Goal: Check status: Verify the current state of an ongoing process or item

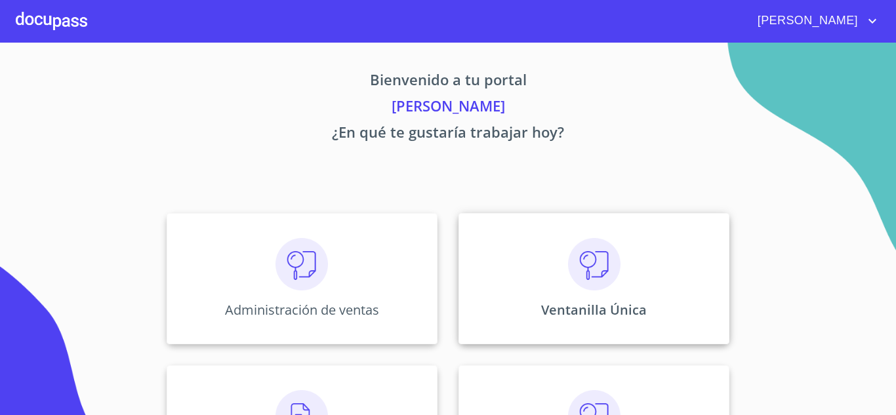
click at [580, 302] on p "Ventanilla Única" at bounding box center [594, 310] width 106 height 18
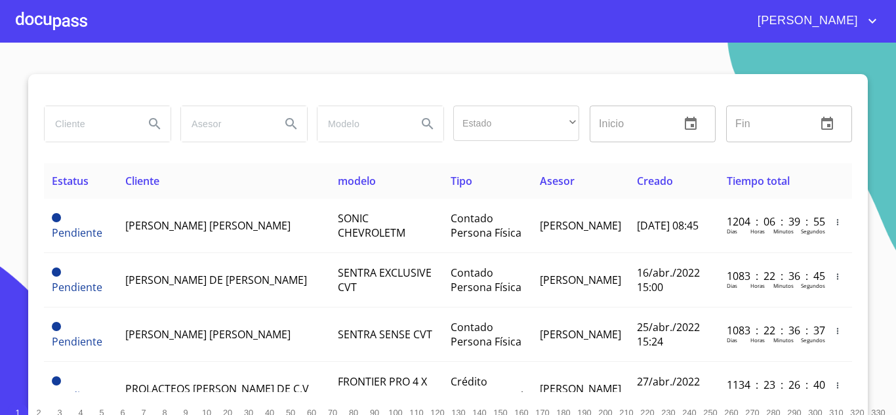
click at [110, 129] on input "search" at bounding box center [89, 123] width 89 height 35
type input "tendenzza"
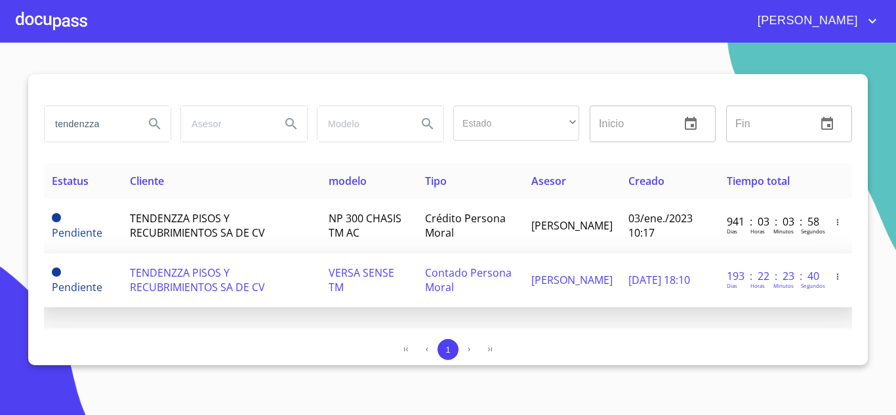
click at [188, 273] on span "TENDENZZA PISOS Y RECUBRIMIENTOS SA DE CV" at bounding box center [197, 280] width 135 height 29
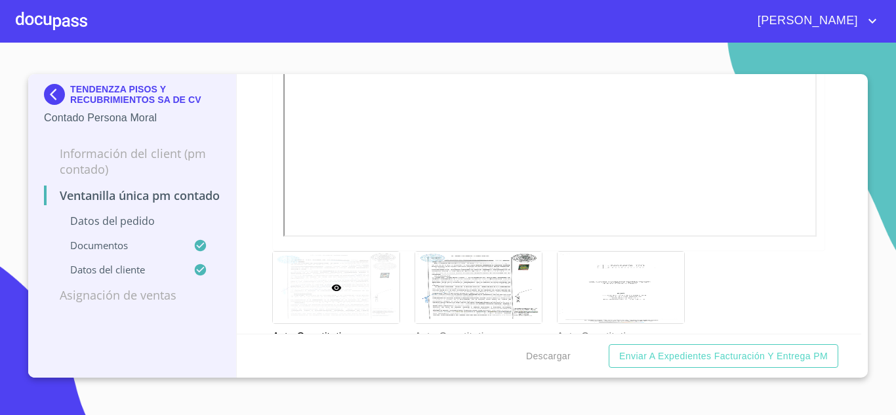
scroll to position [2491, 0]
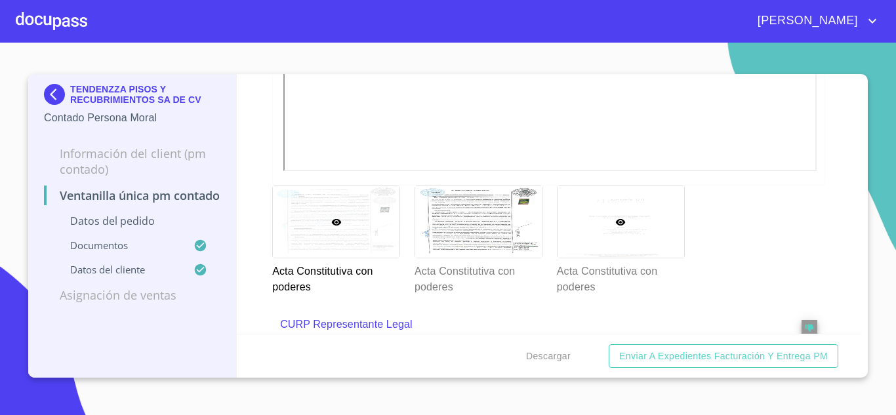
click at [643, 235] on div at bounding box center [620, 221] width 127 height 71
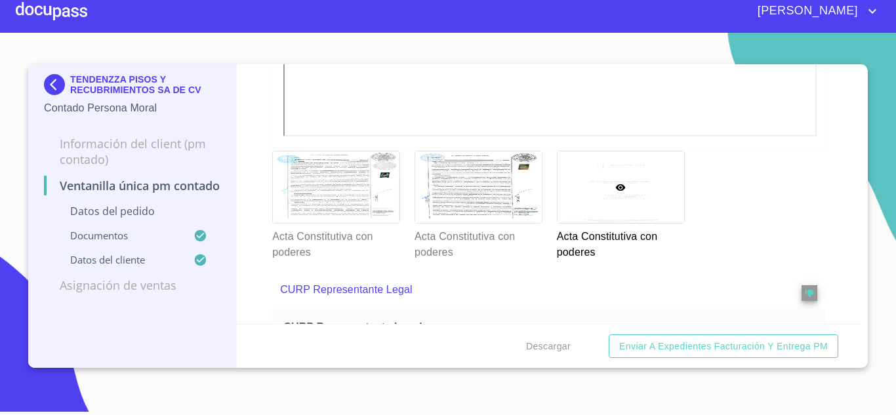
scroll to position [2545, 0]
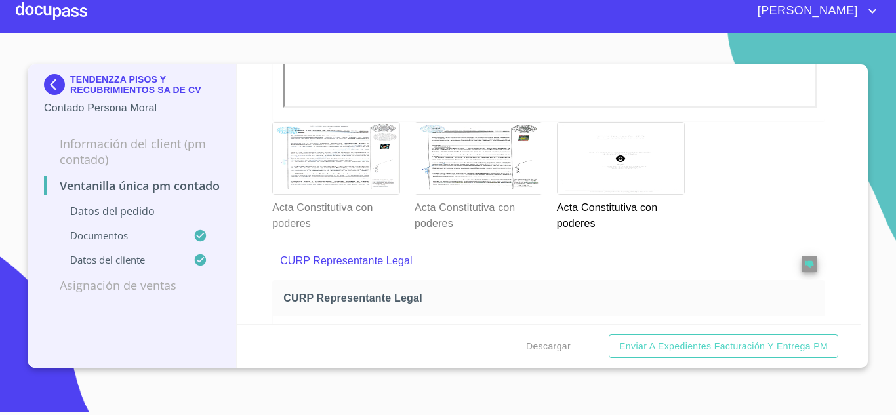
click at [66, 84] on img at bounding box center [57, 84] width 26 height 21
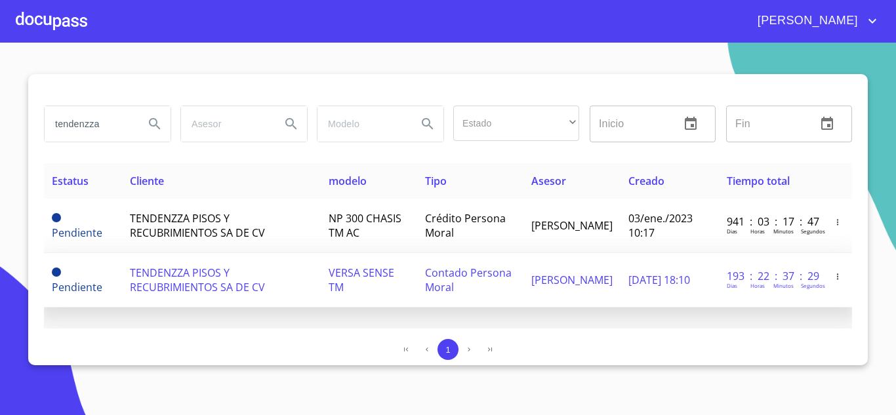
click at [165, 278] on span "TENDENZZA PISOS Y RECUBRIMIENTOS SA DE CV" at bounding box center [197, 280] width 135 height 29
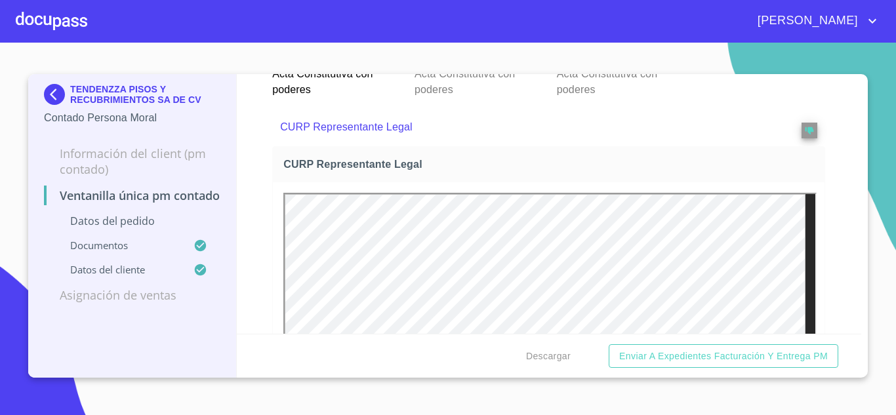
scroll to position [2688, 0]
click at [56, 96] on img at bounding box center [57, 94] width 26 height 21
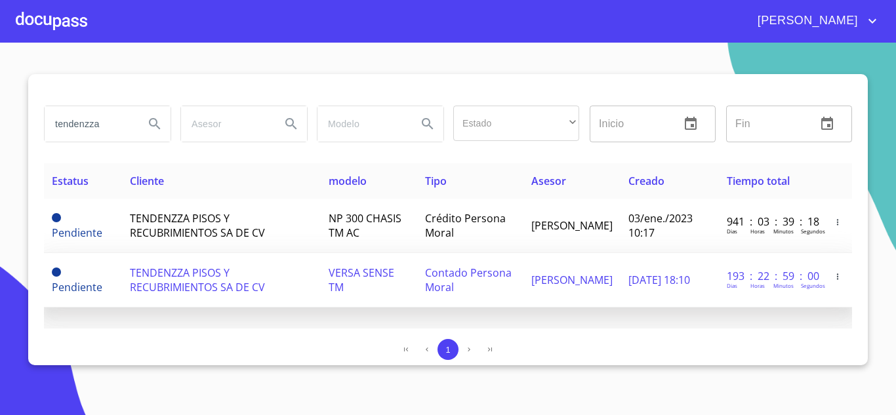
click at [188, 281] on span "TENDENZZA PISOS Y RECUBRIMIENTOS SA DE CV" at bounding box center [197, 280] width 135 height 29
